Goal: Task Accomplishment & Management: Manage account settings

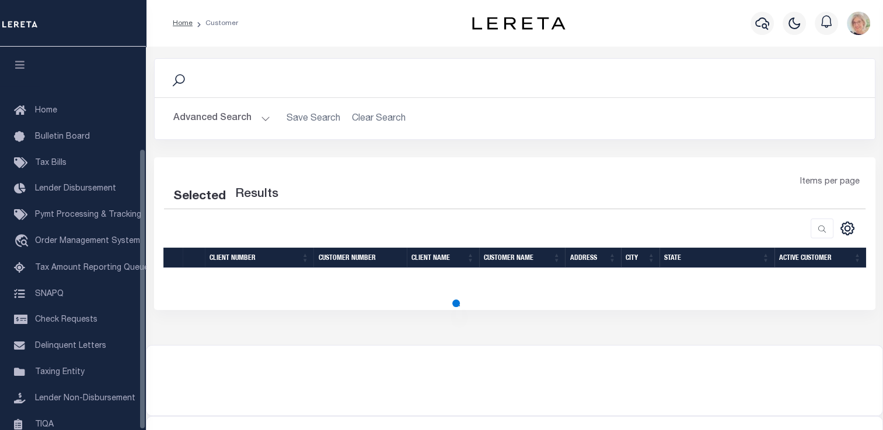
scroll to position [139, 0]
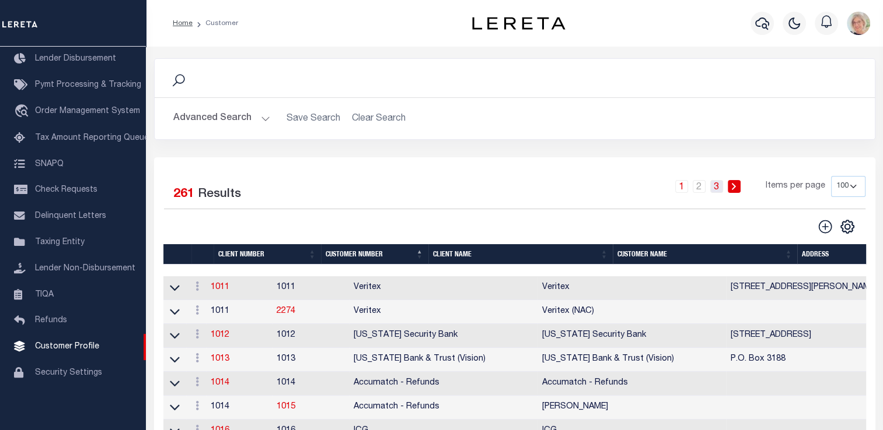
click at [717, 186] on link "3" at bounding box center [716, 186] width 13 height 13
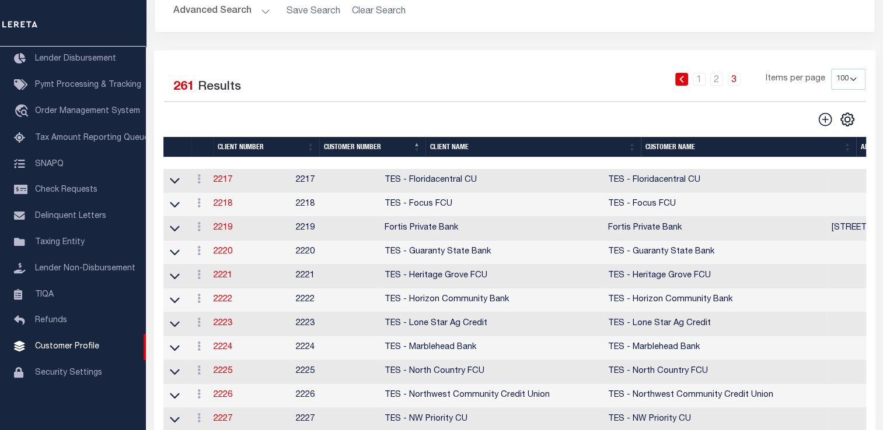
scroll to position [0, 0]
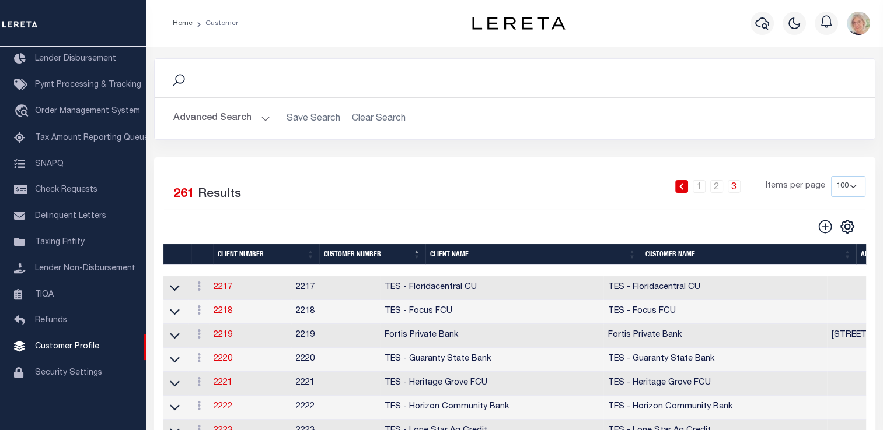
click at [479, 255] on th "Client Name" at bounding box center [532, 254] width 215 height 20
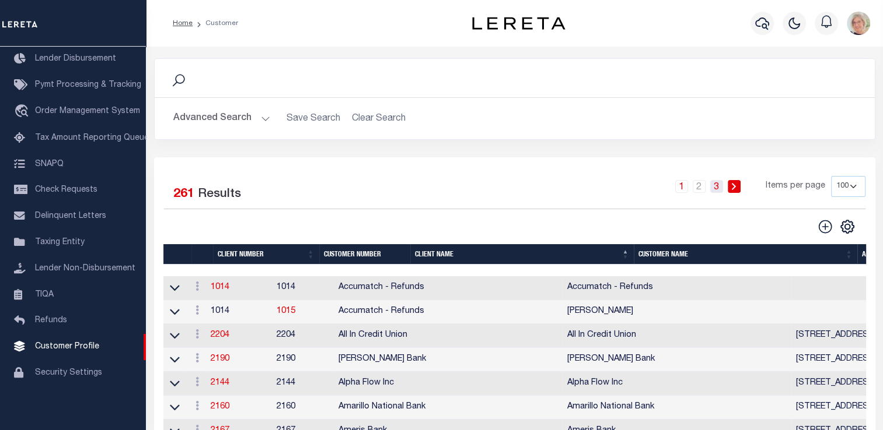
click at [720, 189] on link "3" at bounding box center [716, 186] width 13 height 13
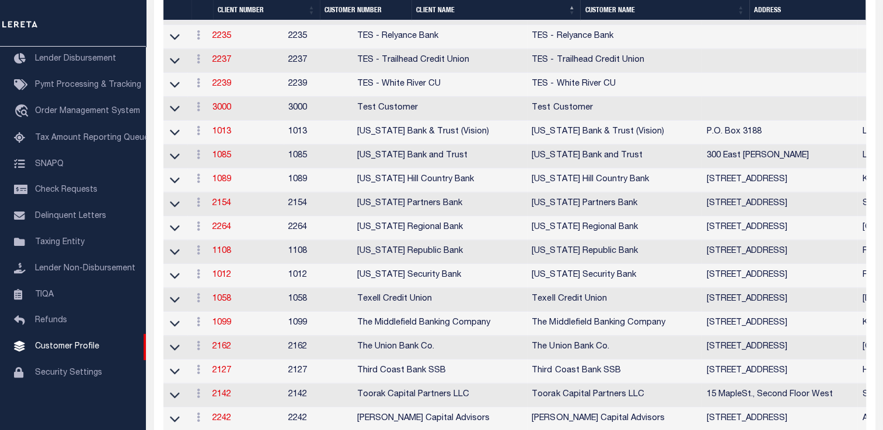
scroll to position [875, 0]
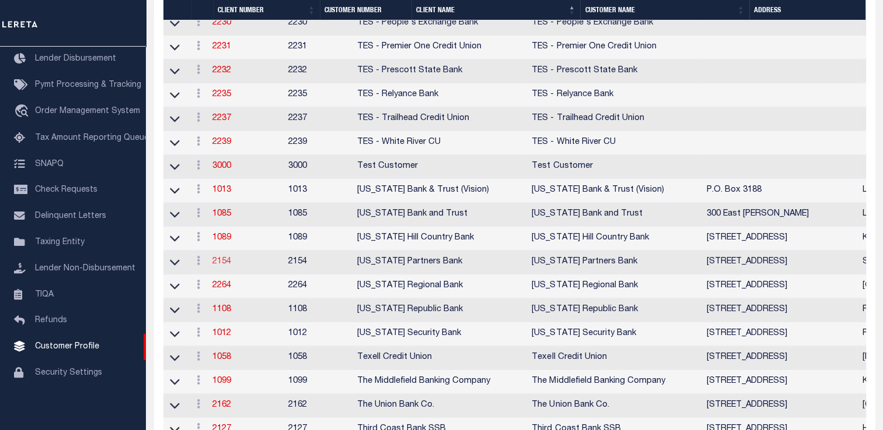
click at [229, 266] on link "2154" at bounding box center [221, 262] width 19 height 8
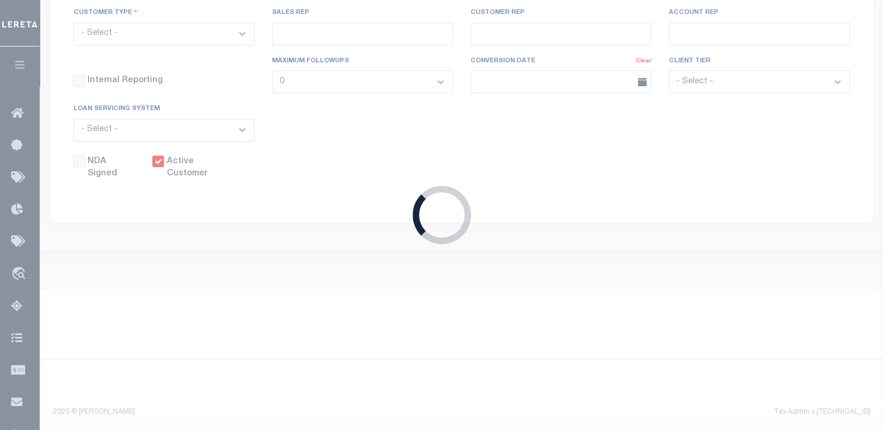
select select
type input "[US_STATE] Partners Bank"
type input "2154"
type input "[US_STATE] Partners Bank"
type input "Natasha"
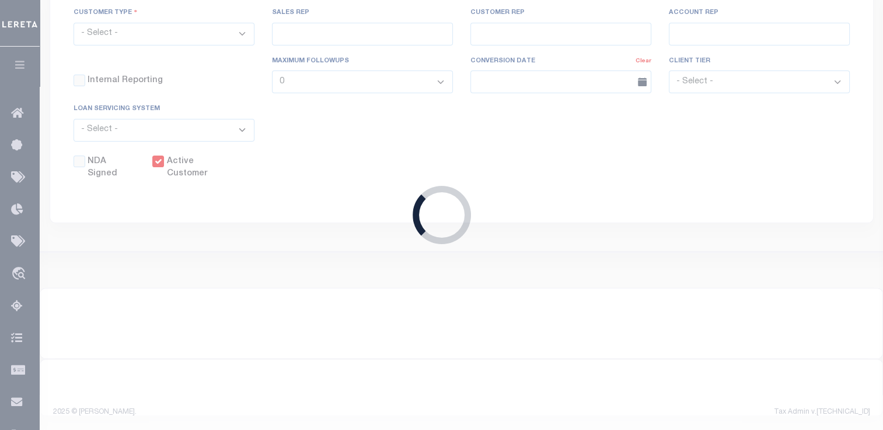
type input "Castillo"
select select "Mixed Portfolio"
type input "Keith Armstrong"
type input "Barbara Kendrick"
type input "[PERSON_NAME]"
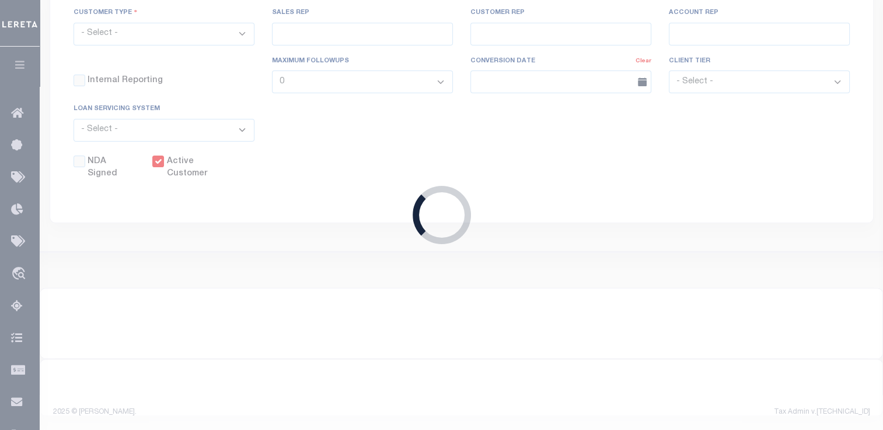
checkbox input "true"
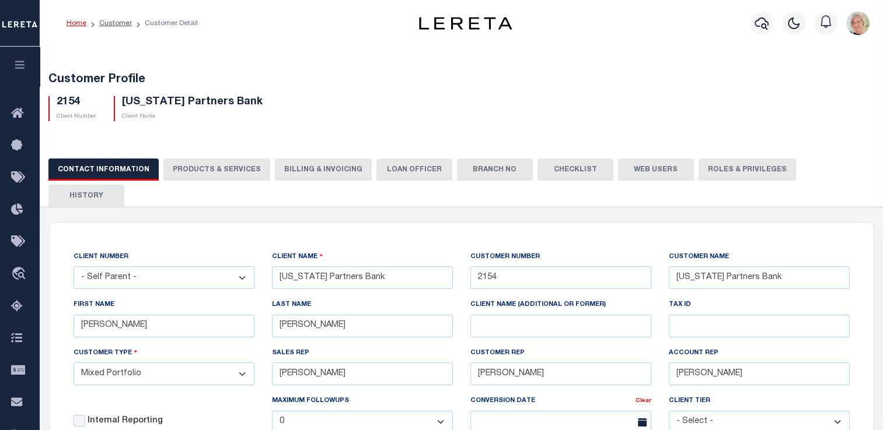
click at [230, 174] on button "PRODUCTS & SERVICES" at bounding box center [216, 170] width 107 height 22
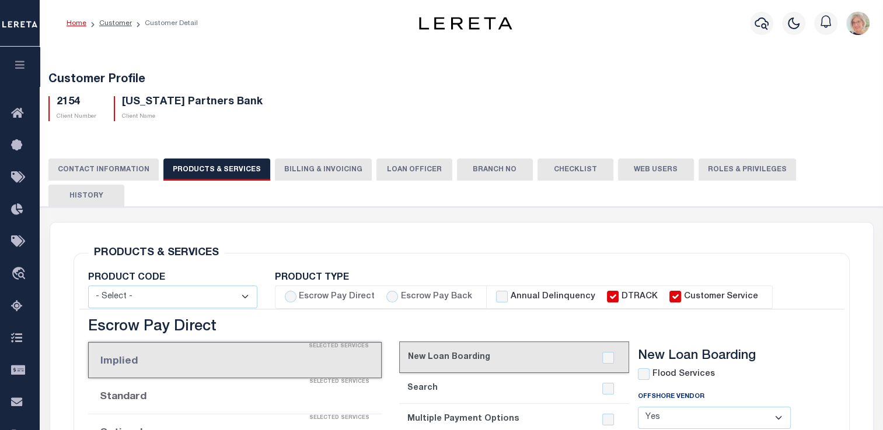
select select "STX"
radio input "true"
checkbox input "true"
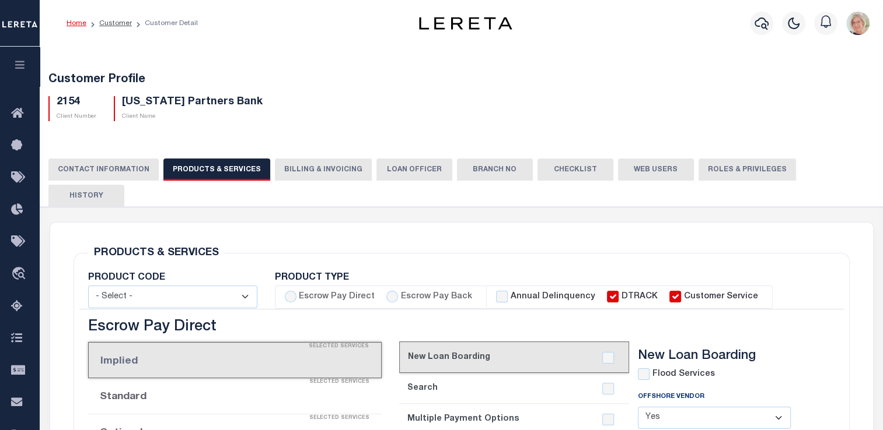
checkbox input "true"
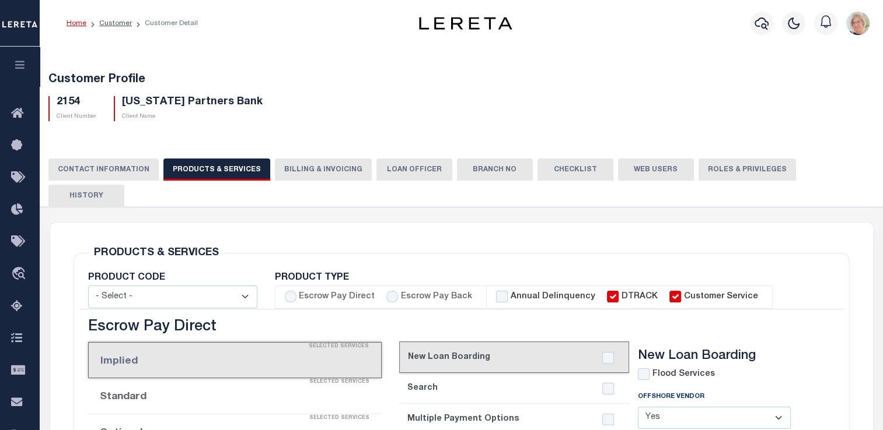
checkbox input "true"
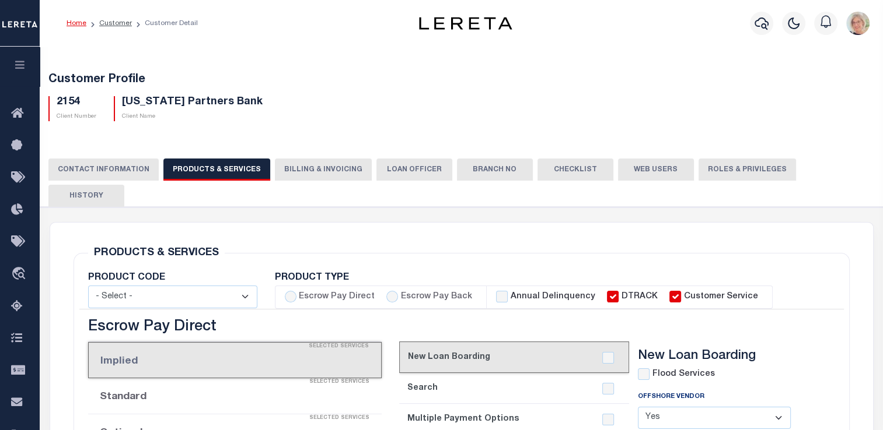
checkbox input "true"
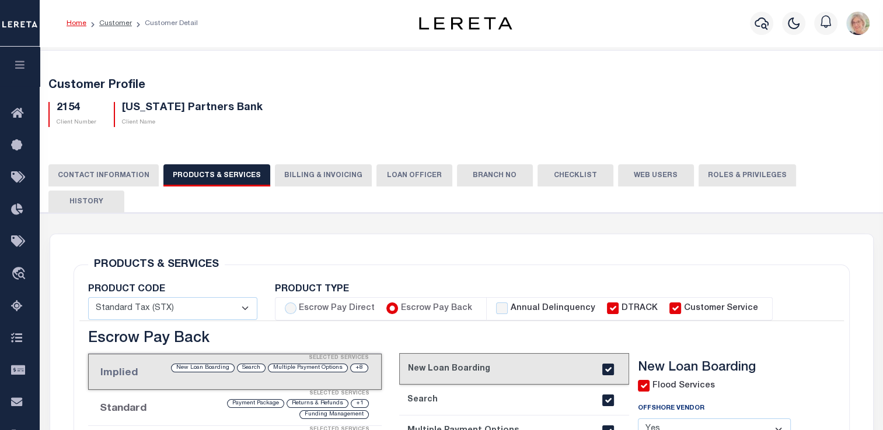
click at [310, 178] on button "Billing & Invoicing" at bounding box center [323, 175] width 97 height 22
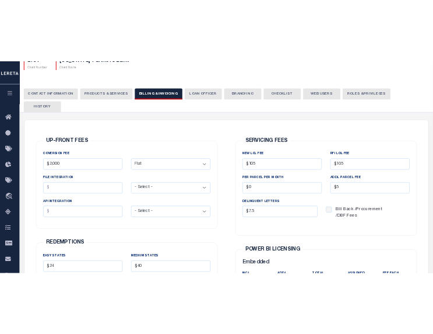
scroll to position [117, 0]
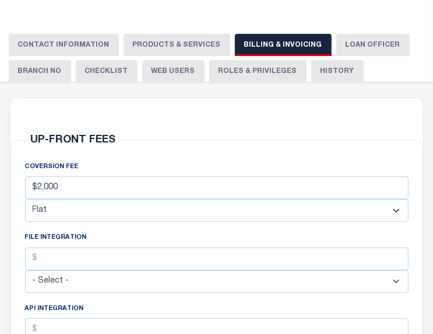
click at [338, 41] on button "LOAN OFFICER" at bounding box center [373, 45] width 73 height 22
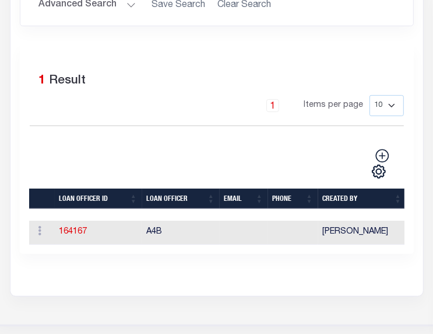
scroll to position [350, 0]
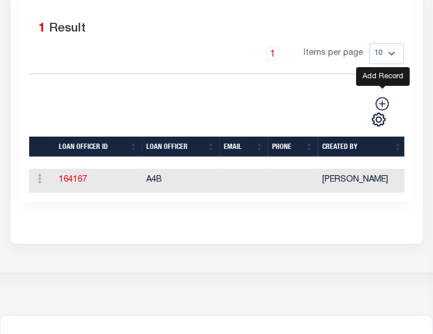
click at [383, 103] on icon at bounding box center [382, 103] width 13 height 13
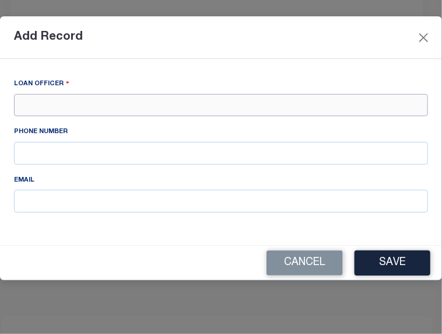
click at [40, 107] on input "text" at bounding box center [221, 105] width 414 height 23
click at [414, 263] on button "Save" at bounding box center [393, 262] width 76 height 25
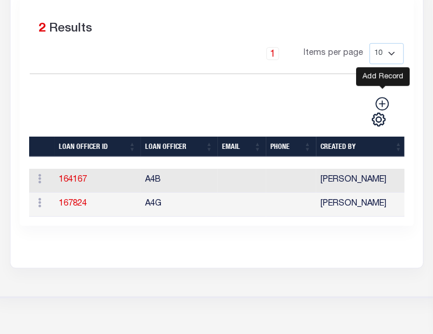
click at [383, 100] on icon at bounding box center [382, 103] width 15 height 15
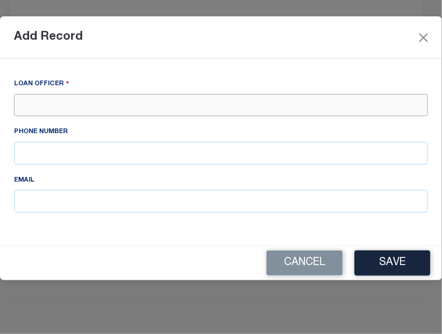
click at [38, 106] on input "text" at bounding box center [221, 105] width 414 height 23
type input "ACS"
click at [393, 263] on button "Save" at bounding box center [393, 262] width 76 height 25
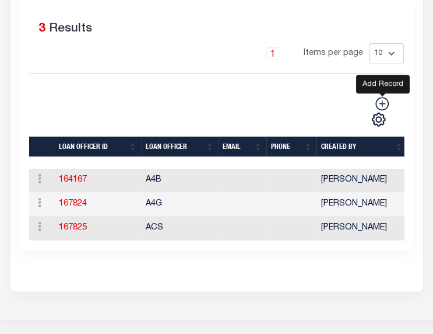
click at [380, 104] on icon at bounding box center [382, 103] width 15 height 15
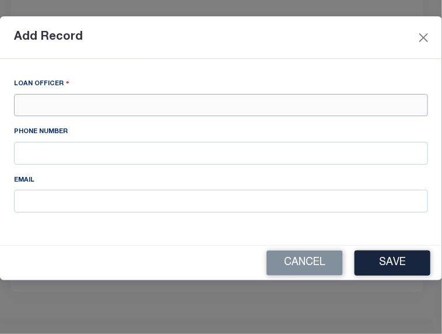
click at [59, 100] on input "text" at bounding box center [221, 105] width 414 height 23
click at [407, 268] on button "Save" at bounding box center [393, 262] width 76 height 25
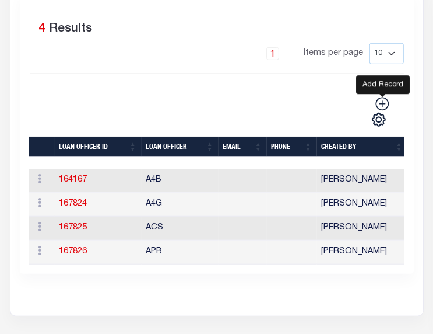
click at [385, 107] on icon at bounding box center [382, 103] width 15 height 15
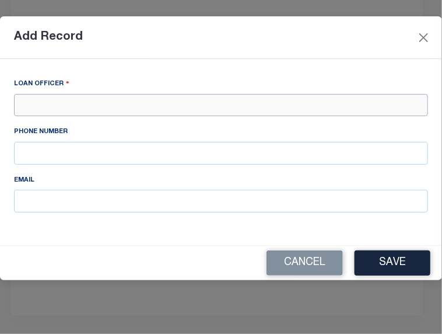
click at [47, 107] on input "text" at bounding box center [221, 105] width 414 height 23
type input "B1M"
click at [384, 267] on button "Save" at bounding box center [393, 262] width 76 height 25
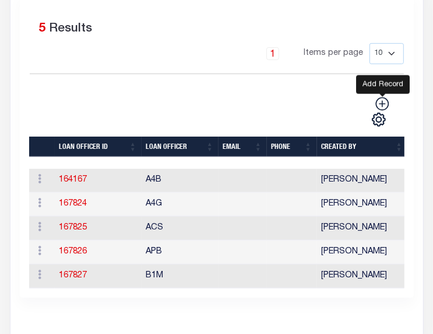
click at [382, 105] on icon at bounding box center [382, 103] width 15 height 15
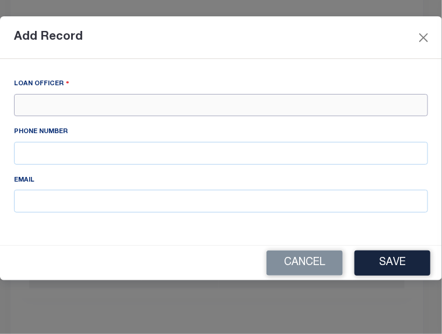
click at [57, 107] on input "text" at bounding box center [221, 105] width 414 height 23
click at [398, 258] on button "Save" at bounding box center [393, 262] width 76 height 25
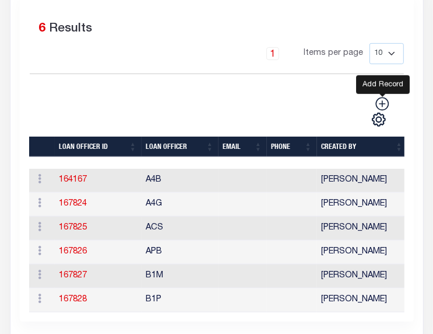
click at [382, 106] on icon at bounding box center [382, 103] width 15 height 15
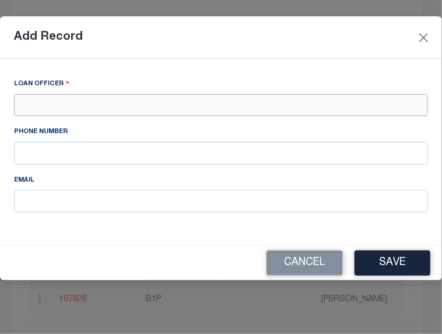
click at [57, 110] on input "text" at bounding box center [221, 105] width 414 height 23
type input "B2M"
click at [404, 268] on button "Save" at bounding box center [393, 262] width 76 height 25
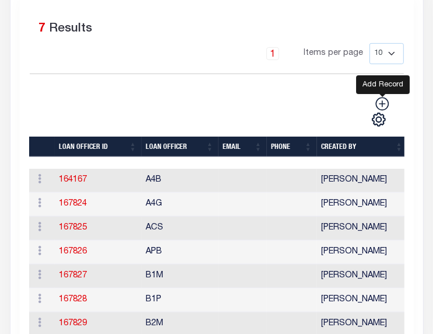
click at [385, 100] on icon at bounding box center [382, 103] width 15 height 15
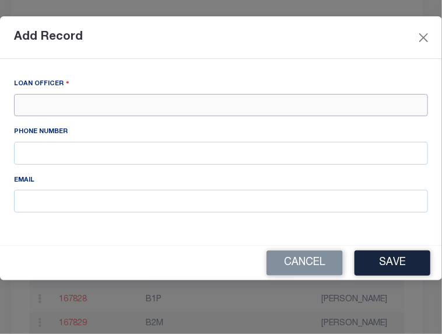
click at [72, 108] on input "text" at bounding box center [221, 105] width 414 height 23
click at [400, 258] on button "Save" at bounding box center [393, 262] width 76 height 25
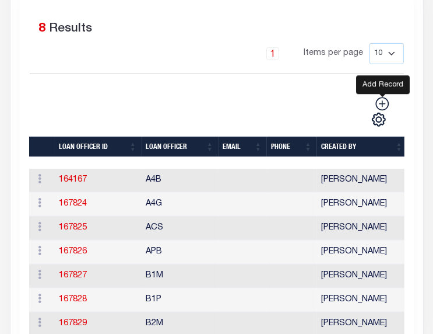
click at [384, 106] on icon at bounding box center [382, 103] width 15 height 15
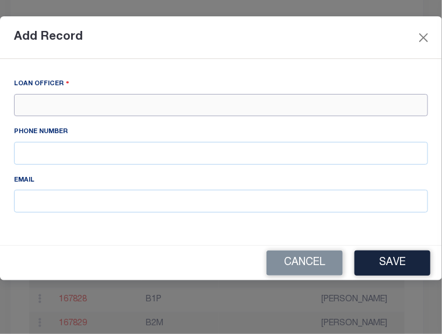
click at [74, 111] on input "text" at bounding box center [221, 105] width 414 height 23
type input "DDP"
click at [391, 260] on button "Save" at bounding box center [393, 262] width 76 height 25
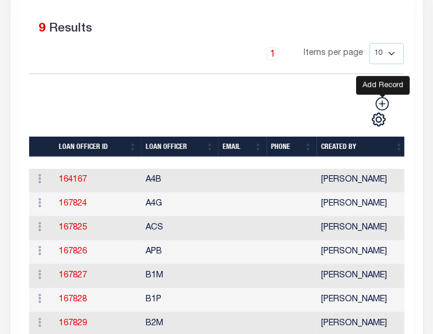
click at [381, 104] on icon at bounding box center [382, 103] width 13 height 13
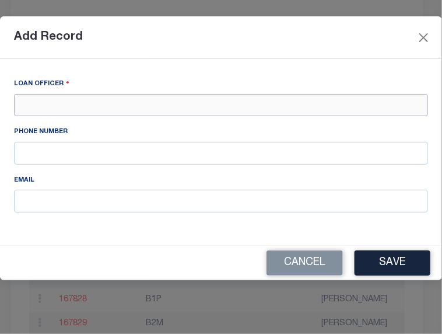
click at [57, 104] on input "text" at bounding box center [221, 105] width 414 height 23
click at [399, 265] on button "Save" at bounding box center [393, 262] width 76 height 25
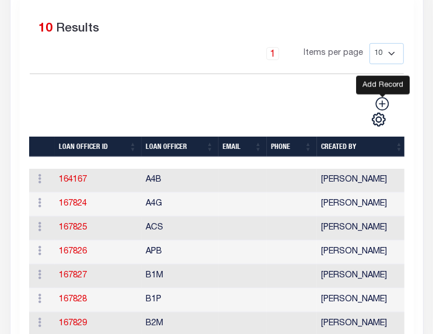
click at [381, 105] on icon at bounding box center [382, 103] width 15 height 15
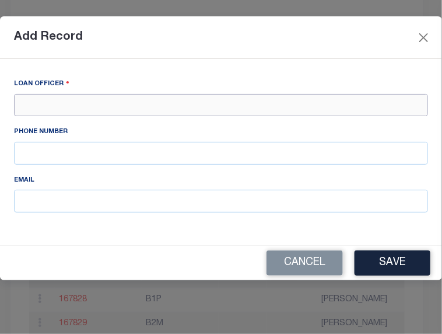
click at [65, 109] on input "text" at bounding box center [221, 105] width 414 height 23
type input "j"
type input "J2S"
click at [393, 258] on button "Save" at bounding box center [393, 262] width 76 height 25
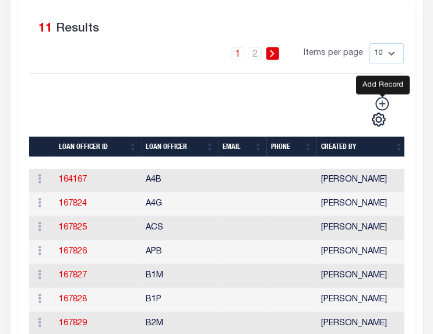
click at [380, 104] on icon at bounding box center [382, 103] width 15 height 15
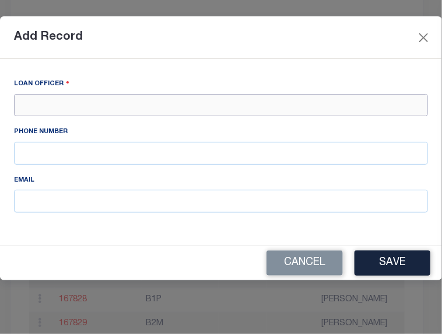
click at [46, 104] on input "text" at bounding box center [221, 105] width 414 height 23
click at [394, 265] on button "Save" at bounding box center [393, 262] width 76 height 25
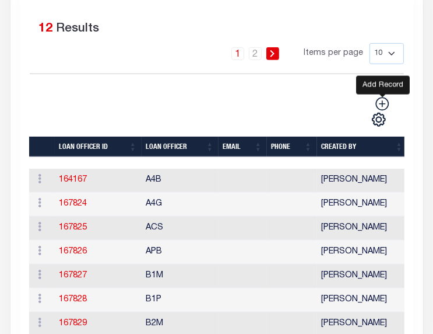
click at [382, 103] on icon at bounding box center [382, 103] width 15 height 15
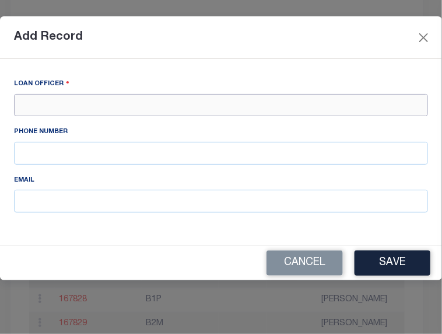
click at [38, 102] on input "text" at bounding box center [221, 105] width 414 height 23
click at [390, 267] on button "Save" at bounding box center [393, 262] width 76 height 25
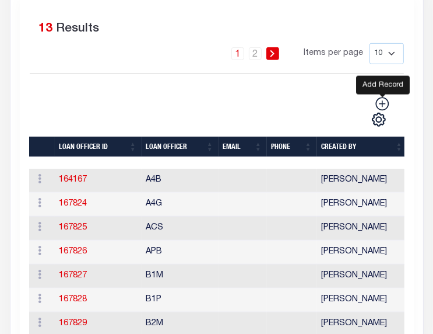
click at [384, 104] on icon at bounding box center [382, 103] width 13 height 13
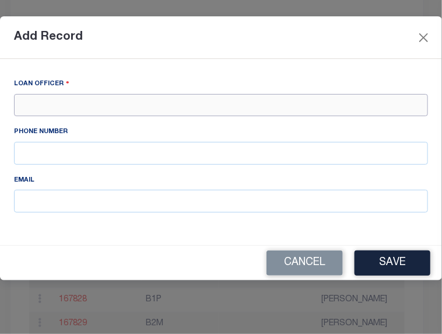
click at [44, 101] on input "text" at bounding box center [221, 105] width 414 height 23
click at [397, 267] on button "Save" at bounding box center [393, 262] width 76 height 25
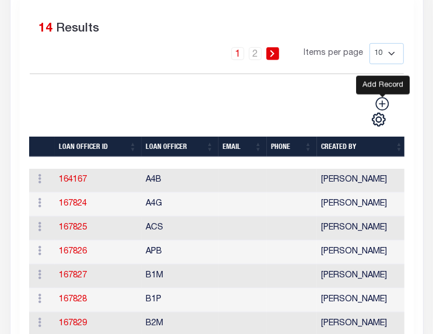
click at [381, 101] on icon at bounding box center [382, 103] width 15 height 15
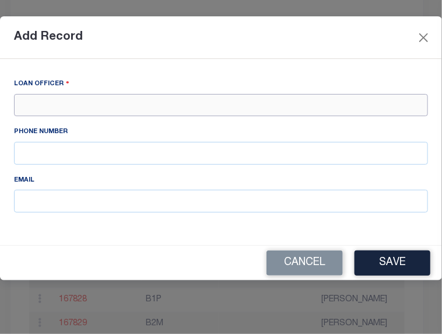
click at [84, 108] on input "text" at bounding box center [221, 105] width 414 height 23
type input "L2M"
click at [398, 265] on button "Save" at bounding box center [393, 262] width 76 height 25
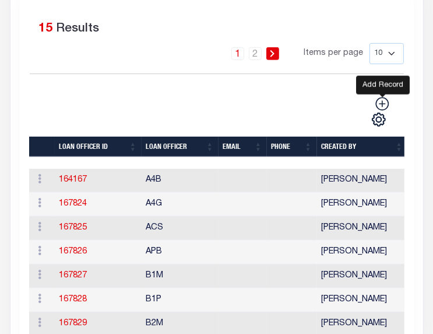
click at [381, 104] on icon at bounding box center [382, 103] width 13 height 13
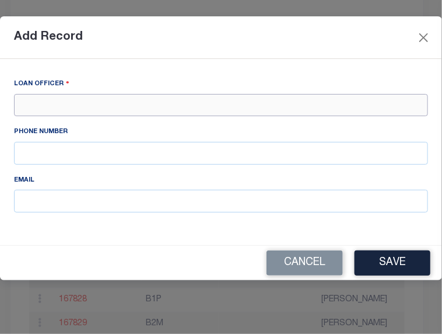
click at [54, 101] on input "text" at bounding box center [221, 105] width 414 height 23
type input "M1O"
click at [399, 263] on button "Save" at bounding box center [393, 262] width 76 height 25
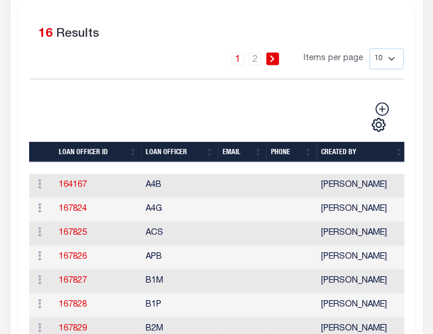
scroll to position [326, 0]
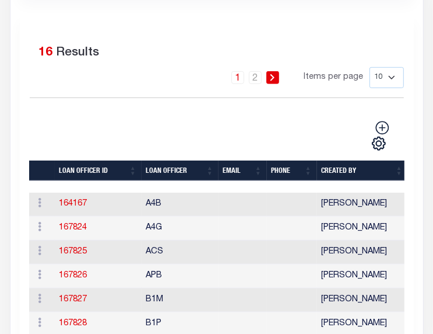
click at [393, 75] on select "10 25 50 100" at bounding box center [387, 77] width 34 height 21
select select "100"
click at [370, 67] on select "10 25 50 100" at bounding box center [387, 77] width 34 height 21
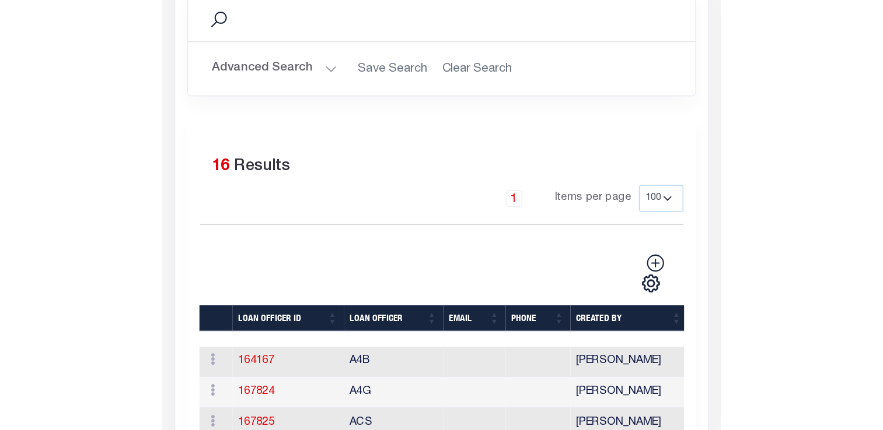
scroll to position [209, 0]
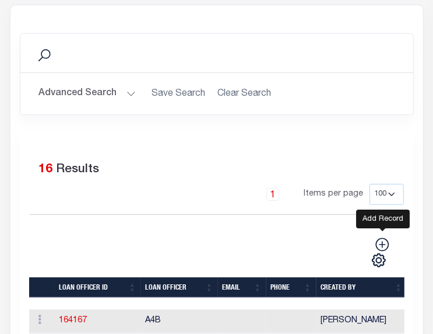
click at [380, 244] on icon at bounding box center [382, 244] width 13 height 13
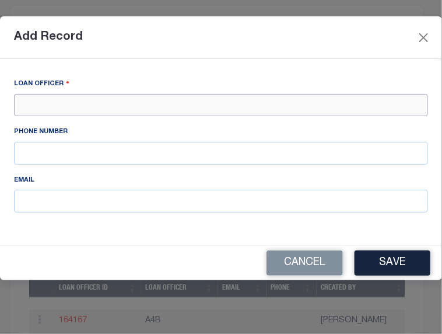
click at [45, 110] on input "text" at bounding box center [221, 105] width 414 height 23
click at [409, 265] on button "Save" at bounding box center [393, 262] width 76 height 25
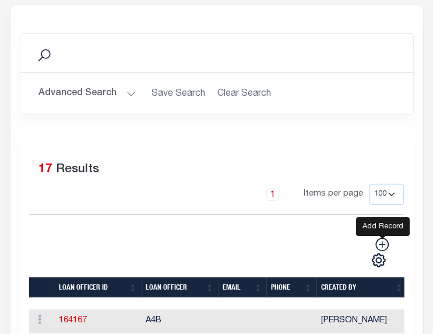
click at [383, 242] on icon at bounding box center [382, 244] width 13 height 13
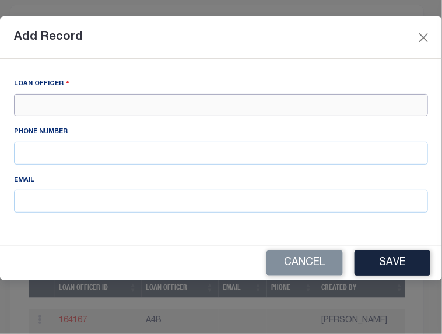
click at [45, 100] on input "text" at bounding box center [221, 105] width 414 height 23
click at [390, 259] on button "Save" at bounding box center [393, 262] width 76 height 25
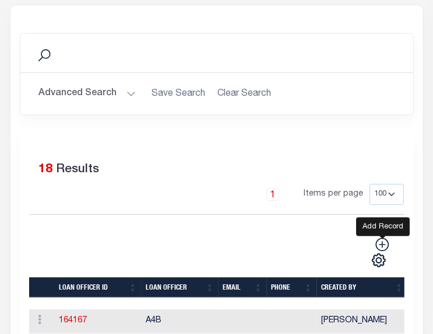
click at [383, 244] on icon at bounding box center [382, 244] width 13 height 13
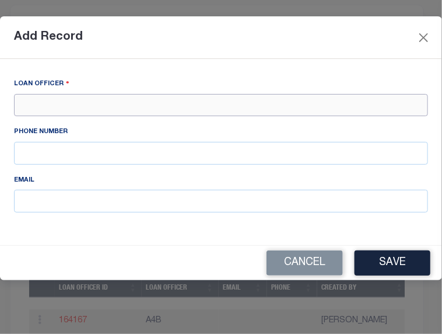
click at [47, 107] on input "text" at bounding box center [221, 105] width 414 height 23
type input "MAR"
click at [380, 258] on button "Save" at bounding box center [393, 262] width 76 height 25
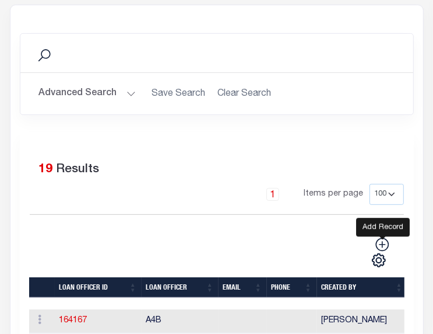
click at [381, 244] on icon at bounding box center [382, 244] width 13 height 13
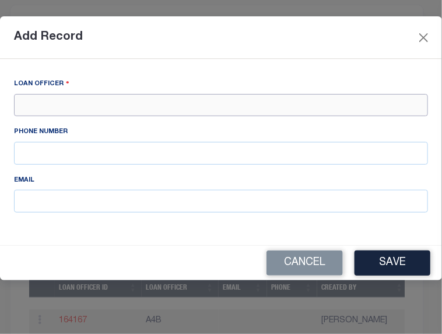
click at [42, 109] on input "text" at bounding box center [221, 105] width 414 height 23
type input "MDO"
click at [400, 261] on button "Save" at bounding box center [393, 262] width 76 height 25
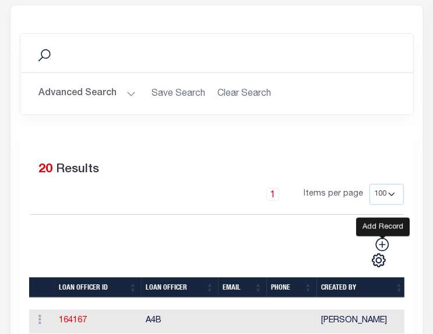
click at [384, 243] on icon at bounding box center [382, 244] width 15 height 15
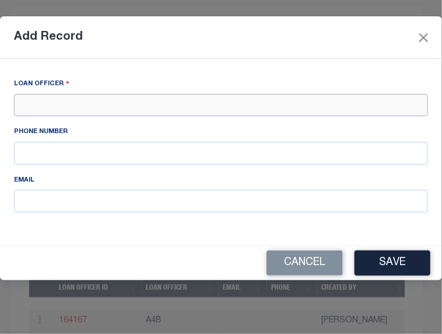
click at [57, 106] on input "text" at bounding box center [221, 105] width 414 height 23
type input "MFB"
click at [395, 256] on button "Save" at bounding box center [393, 262] width 76 height 25
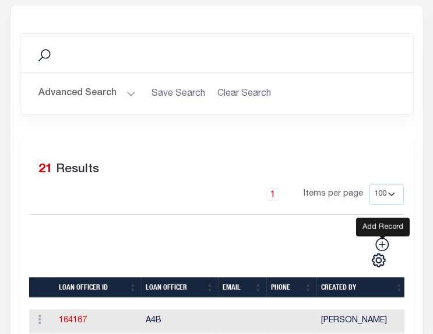
click at [385, 245] on icon at bounding box center [382, 244] width 13 height 13
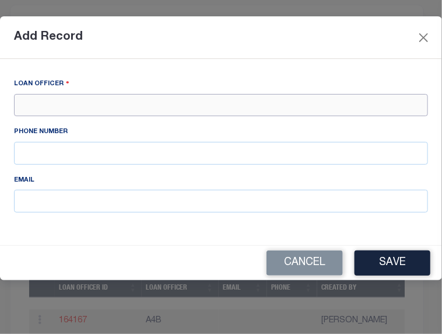
click at [38, 101] on input "text" at bounding box center [221, 105] width 414 height 23
type input "MWU"
click at [400, 261] on button "Save" at bounding box center [393, 262] width 76 height 25
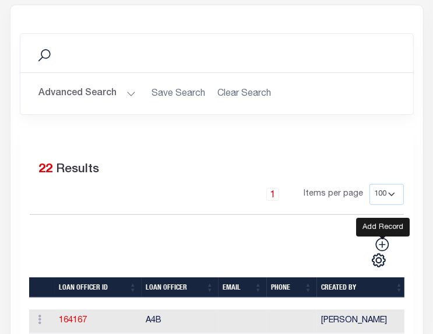
click at [384, 246] on icon at bounding box center [382, 244] width 15 height 15
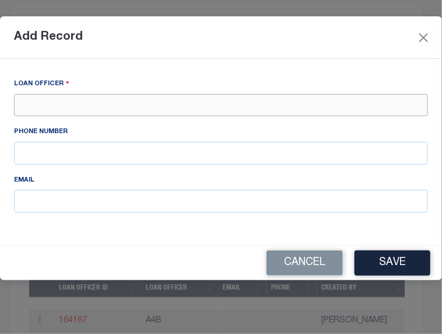
click at [53, 111] on input "text" at bounding box center [221, 105] width 414 height 23
click at [388, 270] on button "Save" at bounding box center [393, 262] width 76 height 25
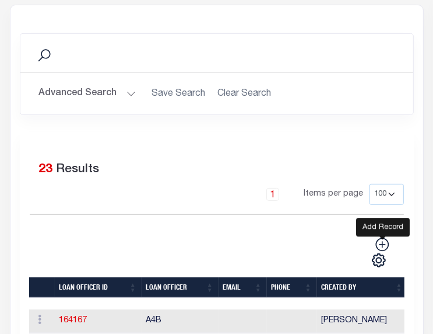
click at [386, 245] on icon at bounding box center [382, 244] width 13 height 13
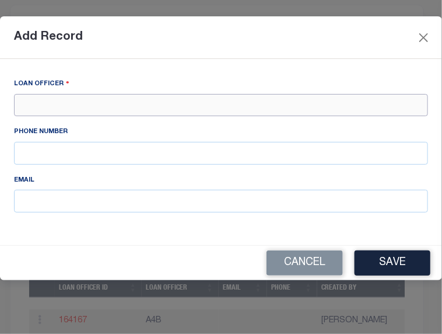
click at [51, 105] on input "text" at bounding box center [221, 105] width 414 height 23
type input "RSG"
click at [390, 267] on button "Save" at bounding box center [393, 262] width 76 height 25
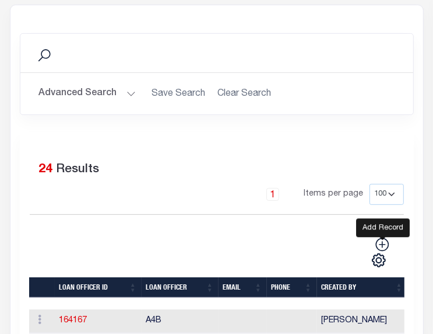
click at [382, 241] on icon at bounding box center [382, 244] width 15 height 15
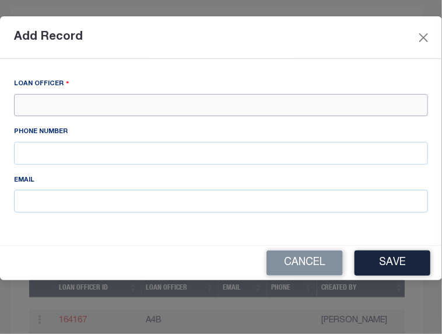
click at [45, 104] on input "text" at bounding box center [221, 105] width 414 height 23
type input "S1V"
click at [387, 267] on button "Save" at bounding box center [393, 262] width 76 height 25
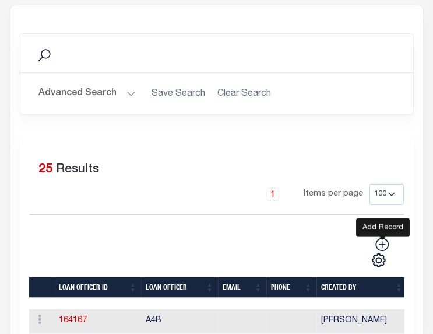
click at [380, 242] on icon at bounding box center [382, 244] width 15 height 15
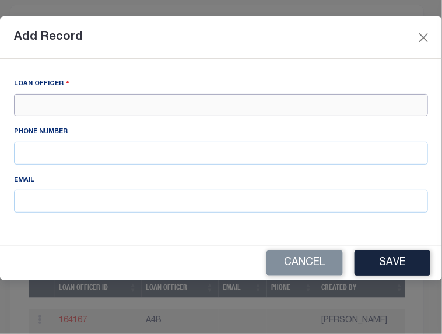
click at [54, 97] on input "text" at bounding box center [221, 105] width 414 height 23
click at [399, 263] on button "Save" at bounding box center [393, 262] width 76 height 25
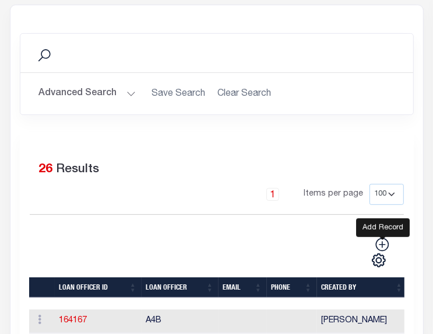
click at [383, 246] on icon at bounding box center [382, 244] width 13 height 13
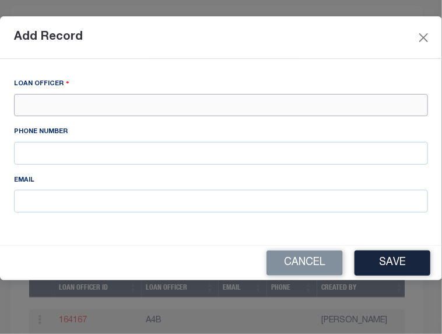
click at [33, 99] on input "text" at bounding box center [221, 105] width 414 height 23
type input "T1E"
click at [401, 263] on button "Save" at bounding box center [393, 262] width 76 height 25
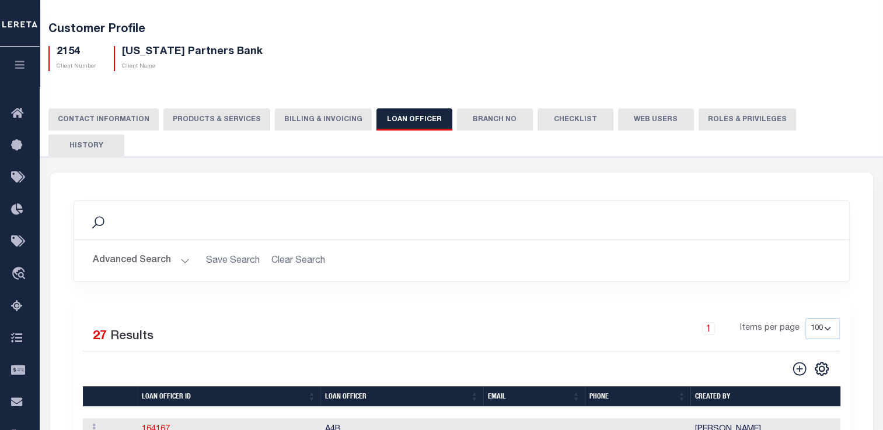
scroll to position [0, 0]
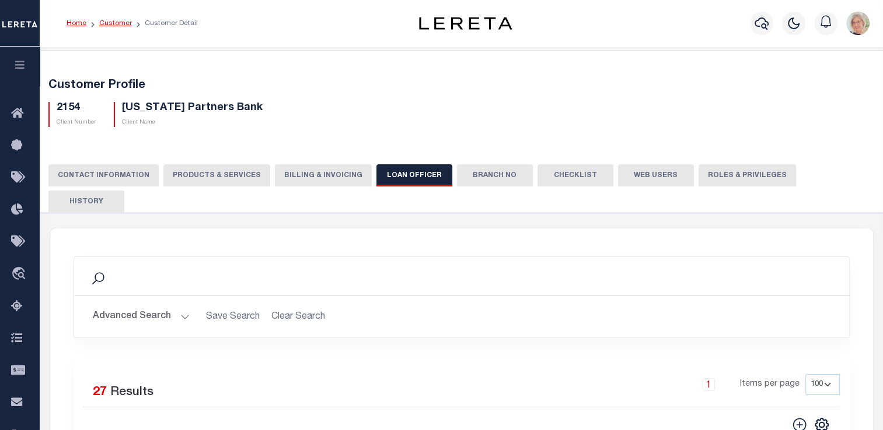
click at [114, 20] on link "Customer" at bounding box center [115, 23] width 33 height 7
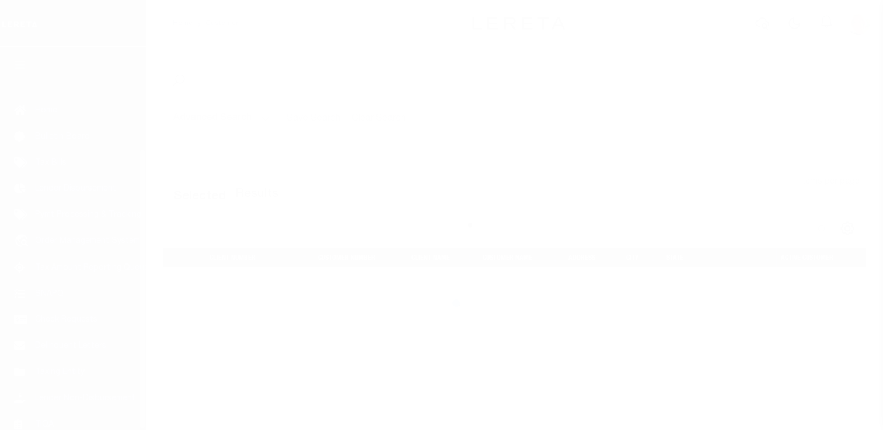
scroll to position [139, 0]
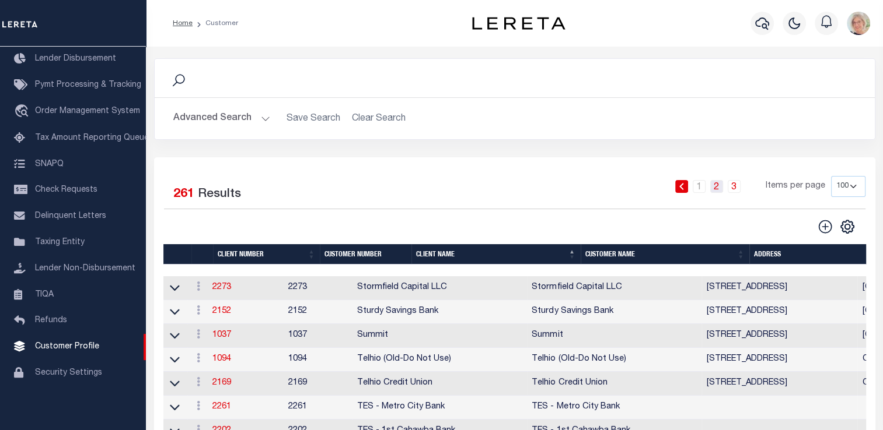
click at [721, 188] on link "2" at bounding box center [716, 186] width 13 height 13
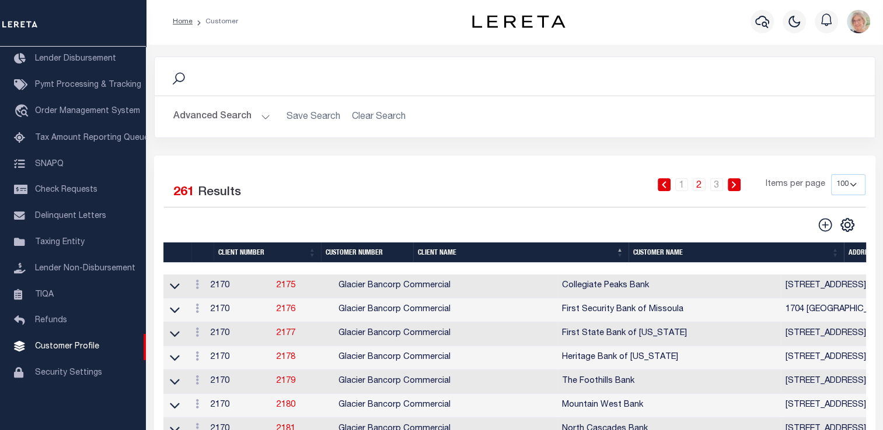
scroll to position [0, 0]
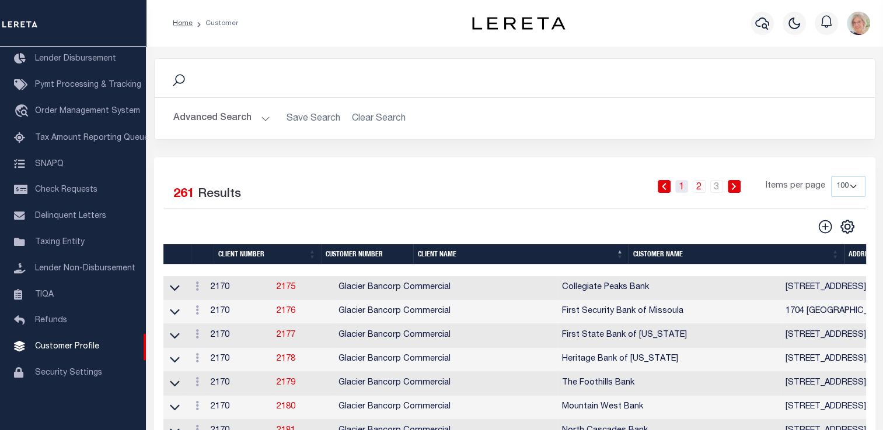
click at [685, 188] on link "1" at bounding box center [681, 186] width 13 height 13
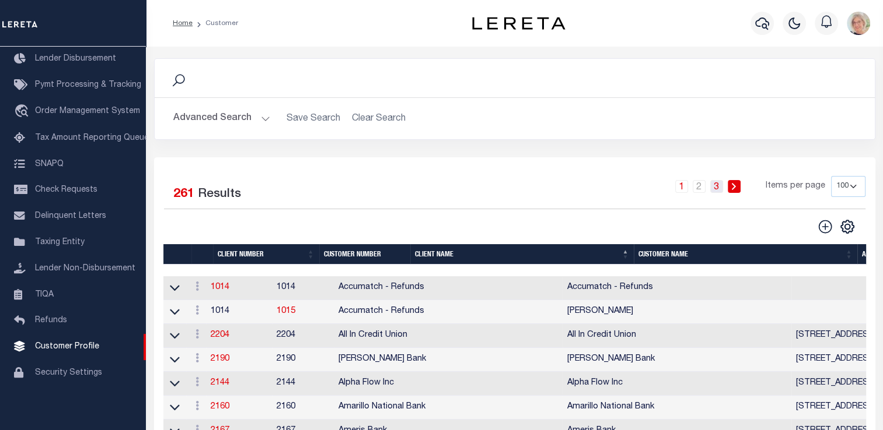
click at [717, 185] on link "3" at bounding box center [716, 186] width 13 height 13
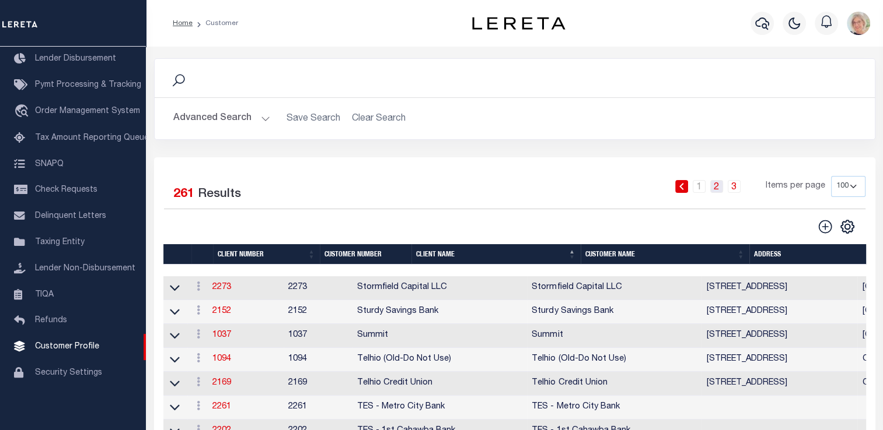
click at [715, 185] on link "2" at bounding box center [716, 186] width 13 height 13
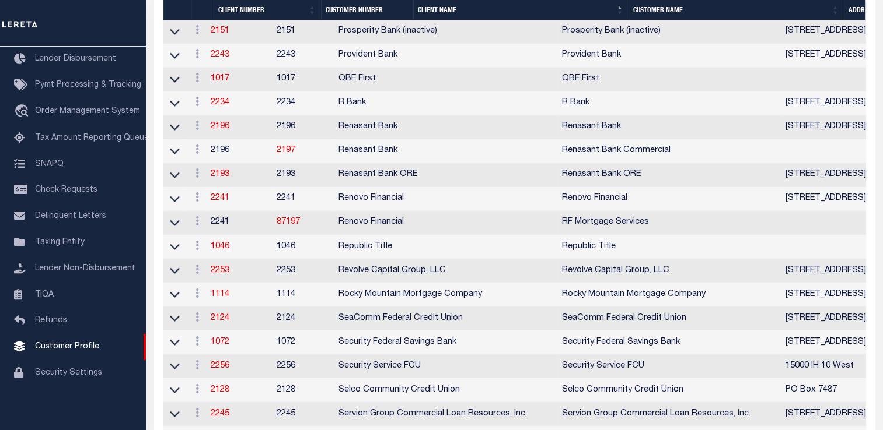
scroll to position [1983, 0]
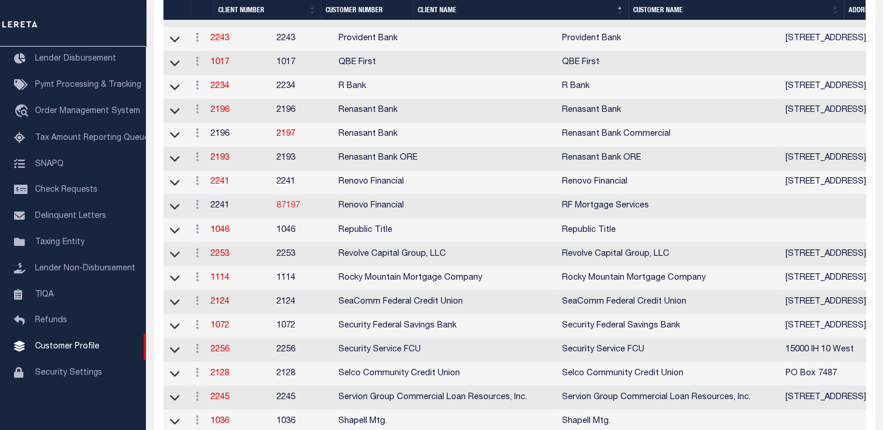
click at [300, 210] on link "87197" at bounding box center [287, 206] width 23 height 8
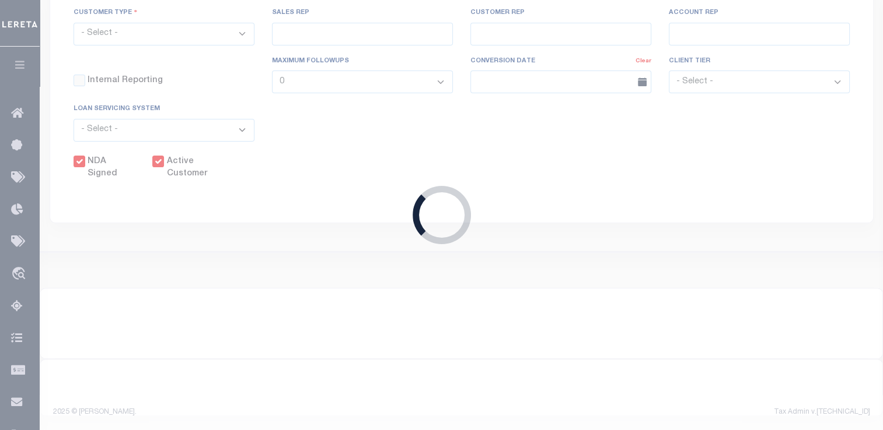
select select "2241"
type input "Renovo Financial"
type input "87197"
type input "RF Mortgage Services"
type input "[PERSON_NAME]"
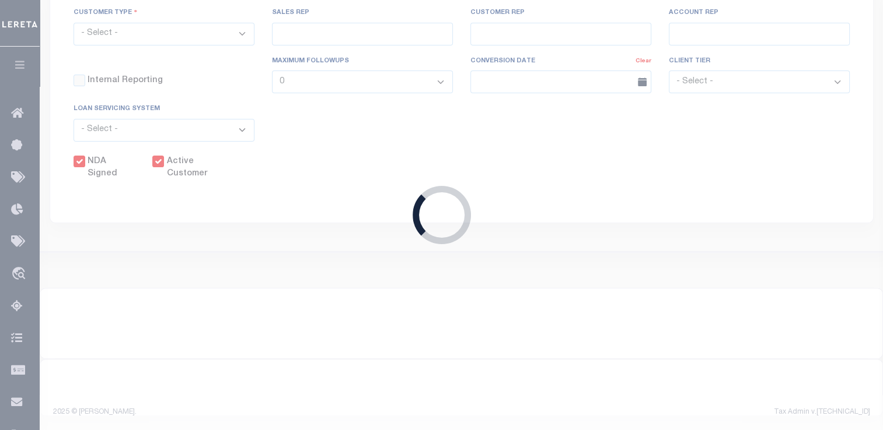
type input "[PERSON_NAME]"
select select "Mixed Portfolio"
type input "[PERSON_NAME]"
checkbox input "true"
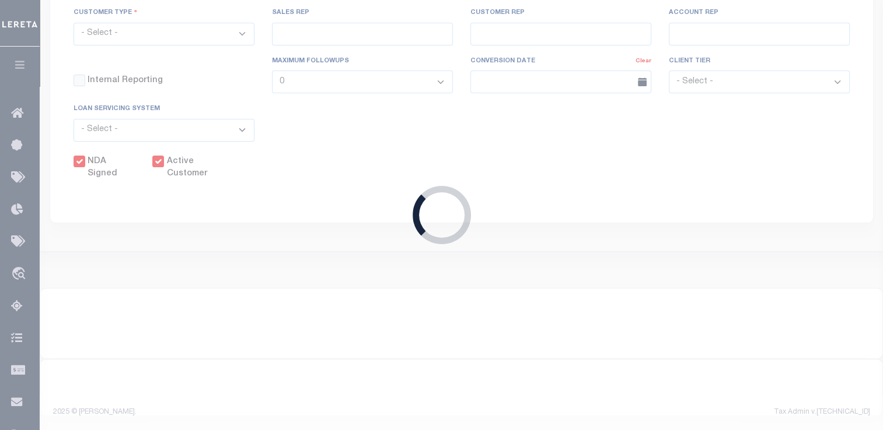
checkbox input "true"
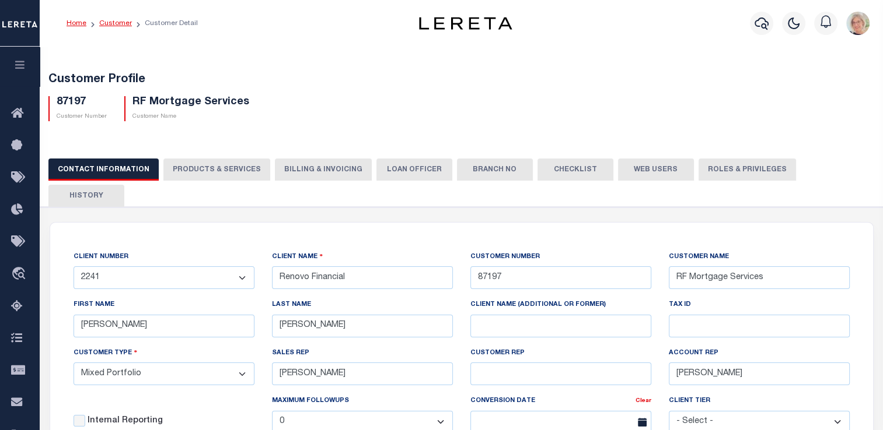
click at [108, 22] on link "Customer" at bounding box center [115, 23] width 33 height 7
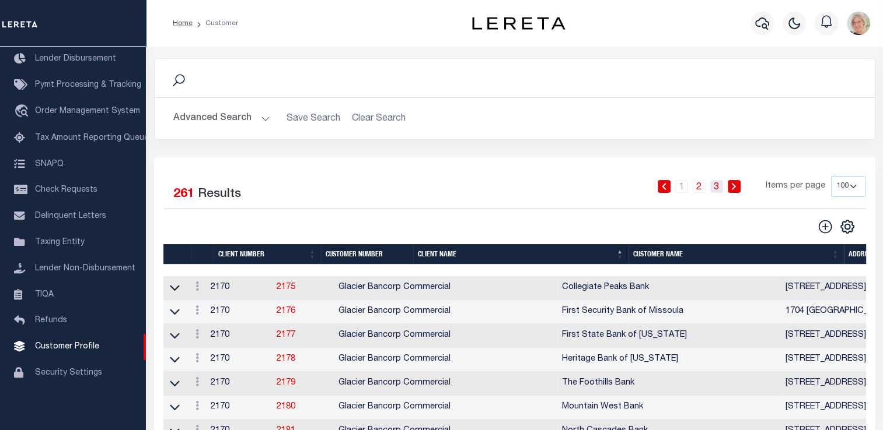
click at [717, 186] on link "3" at bounding box center [716, 186] width 13 height 13
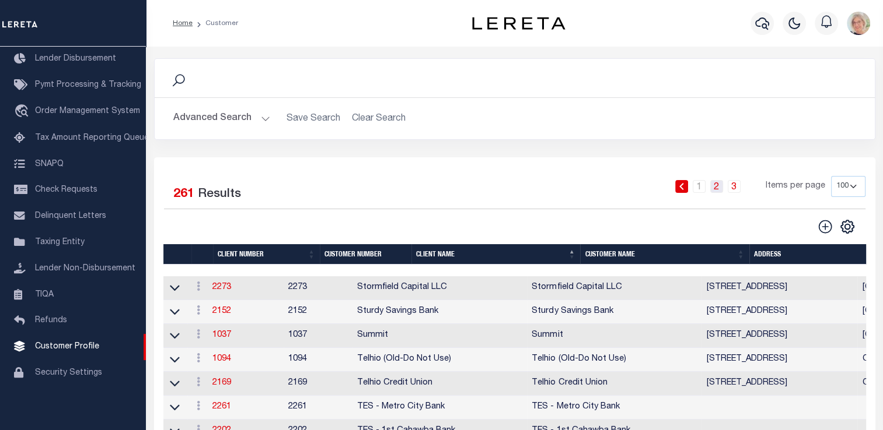
click at [715, 189] on link "2" at bounding box center [716, 186] width 13 height 13
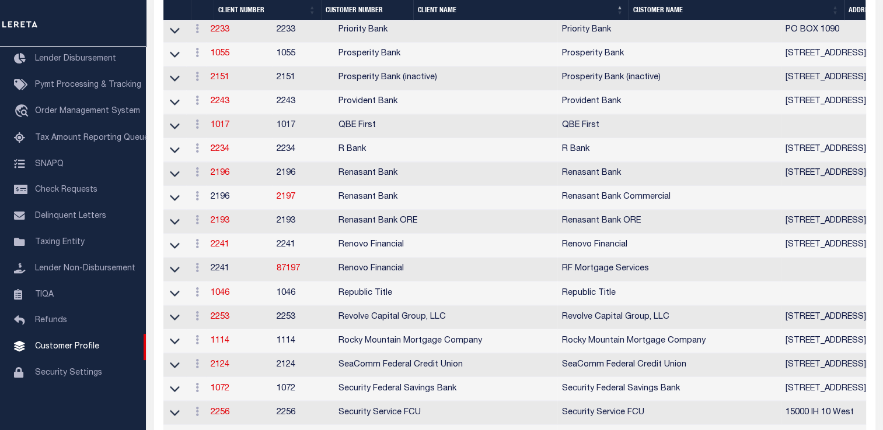
scroll to position [1929, 0]
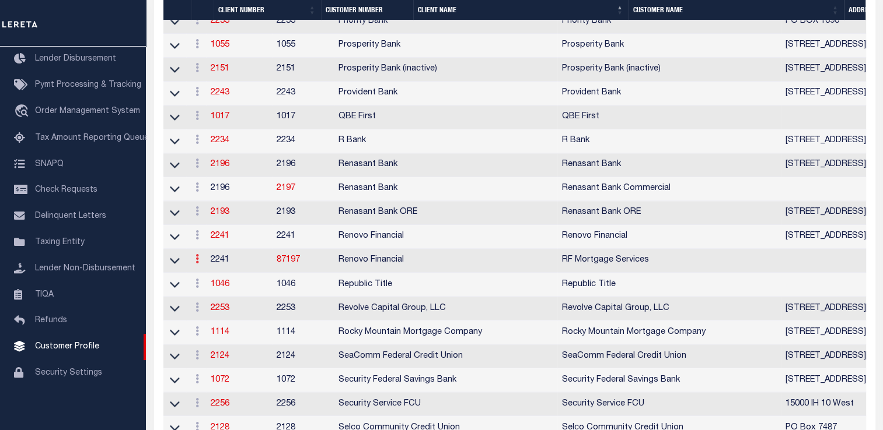
click at [199, 264] on icon at bounding box center [196, 258] width 3 height 9
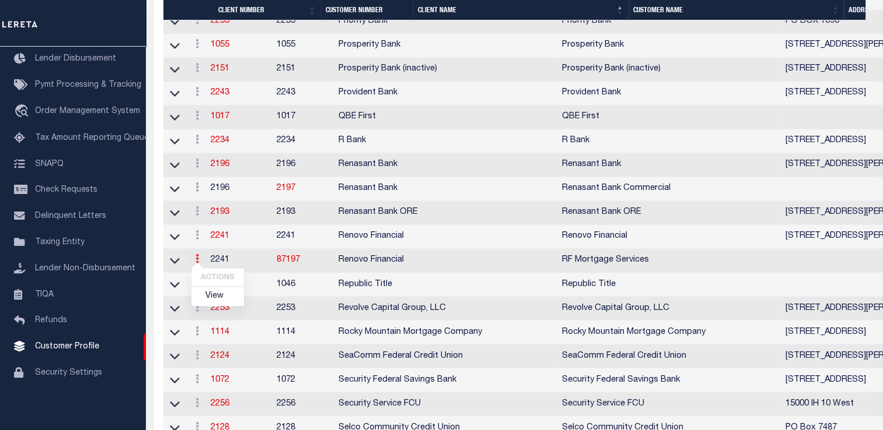
click at [199, 264] on icon at bounding box center [196, 258] width 3 height 9
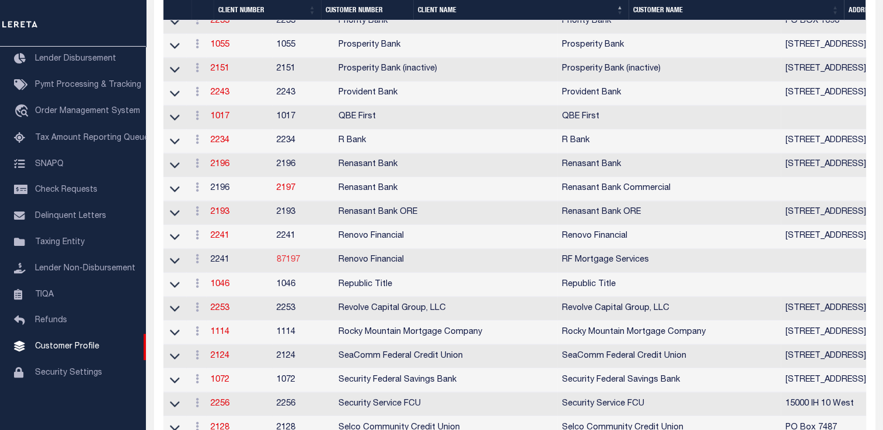
click at [300, 264] on link "87197" at bounding box center [287, 260] width 23 height 8
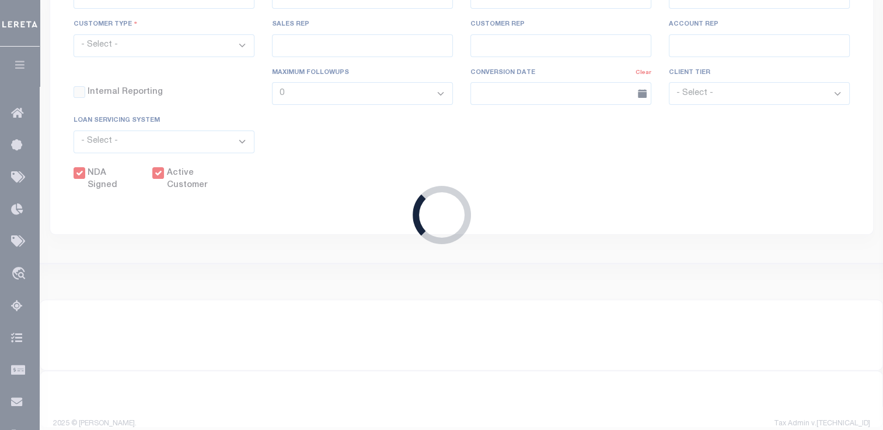
select select "2241"
type input "Renovo Financial"
type input "87197"
type input "RF Mortgage Services"
type input "[PERSON_NAME]"
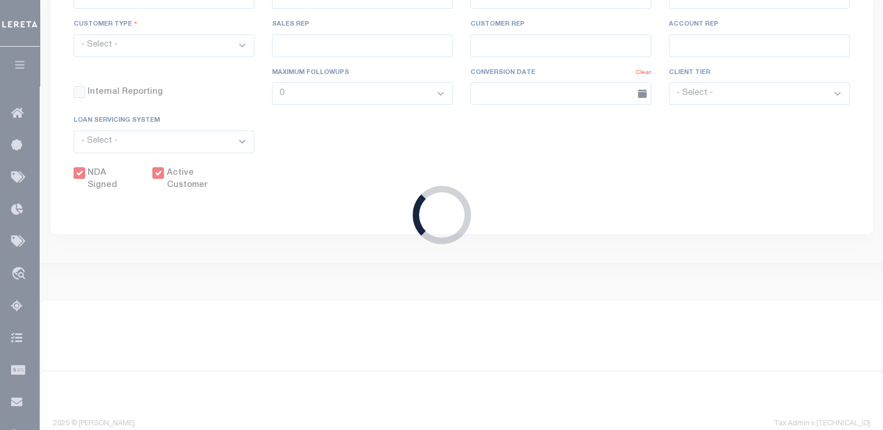
type input "[PERSON_NAME]"
select select "Mixed Portfolio"
type input "[PERSON_NAME]"
checkbox input "true"
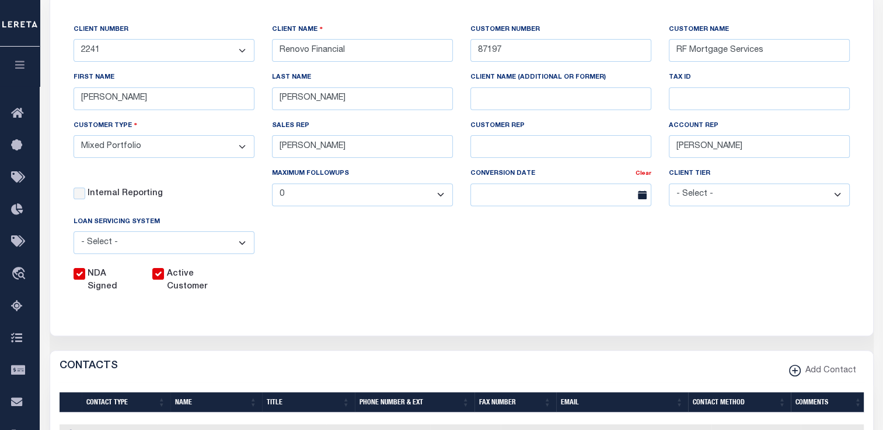
scroll to position [233, 0]
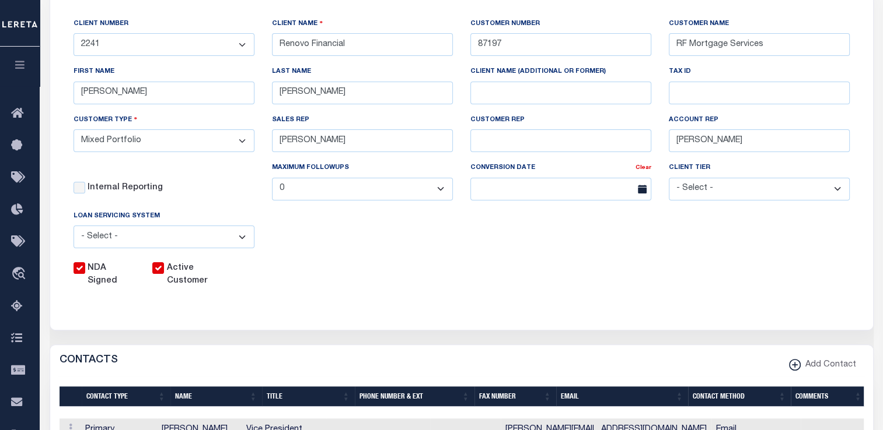
click at [152, 262] on input "Active Customer" at bounding box center [158, 268] width 12 height 12
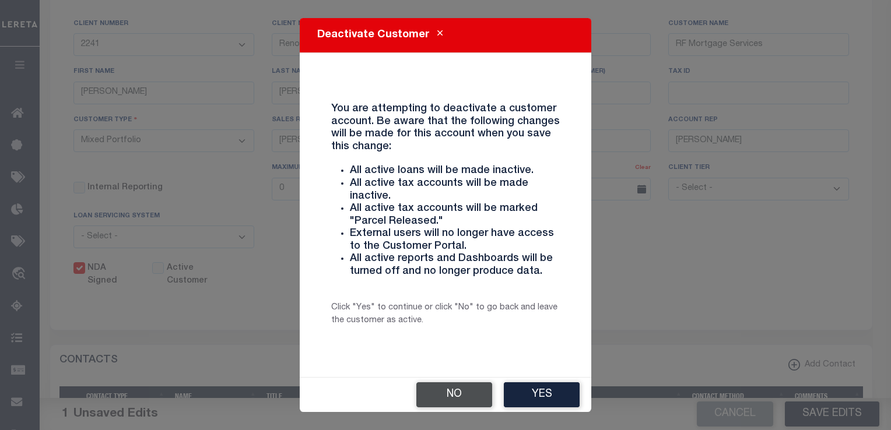
click at [457, 398] on button "No" at bounding box center [454, 395] width 76 height 25
checkbox input "true"
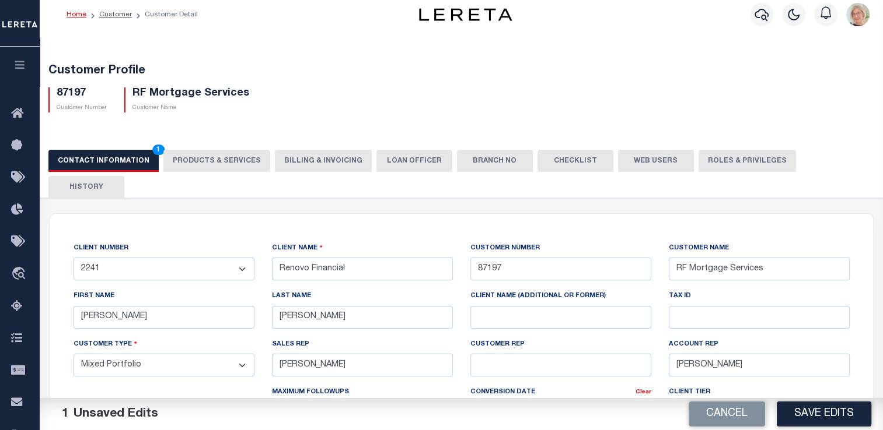
scroll to position [0, 0]
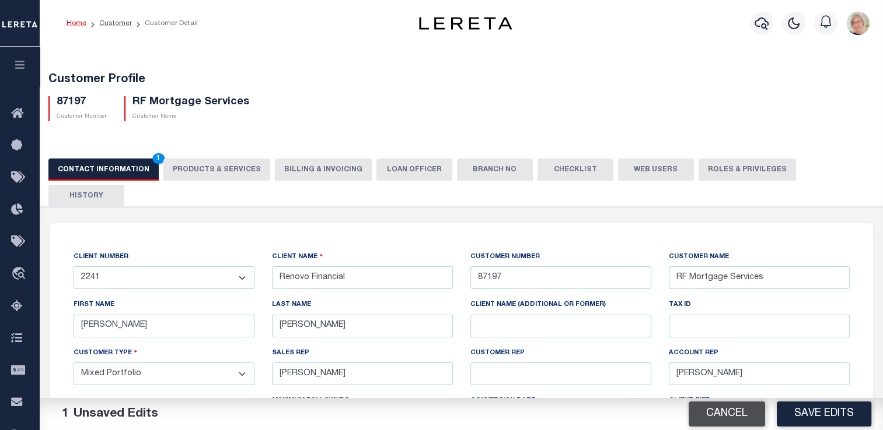
click at [707, 409] on button "Cancel" at bounding box center [726, 414] width 76 height 25
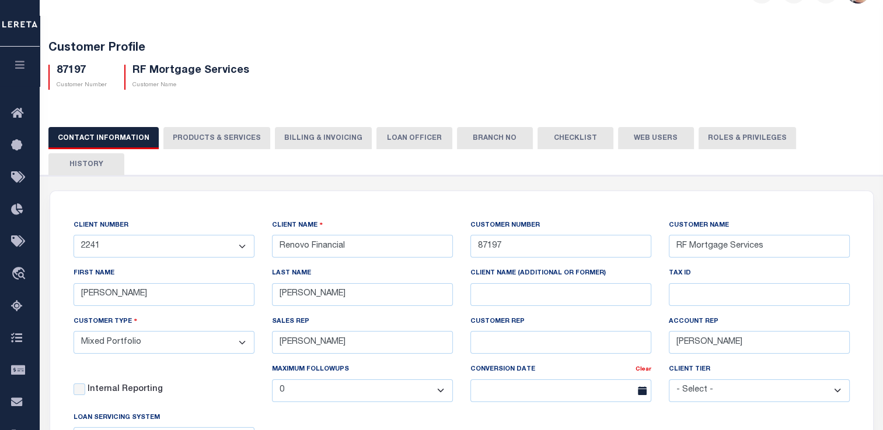
scroll to position [58, 0]
